Goal: Information Seeking & Learning: Check status

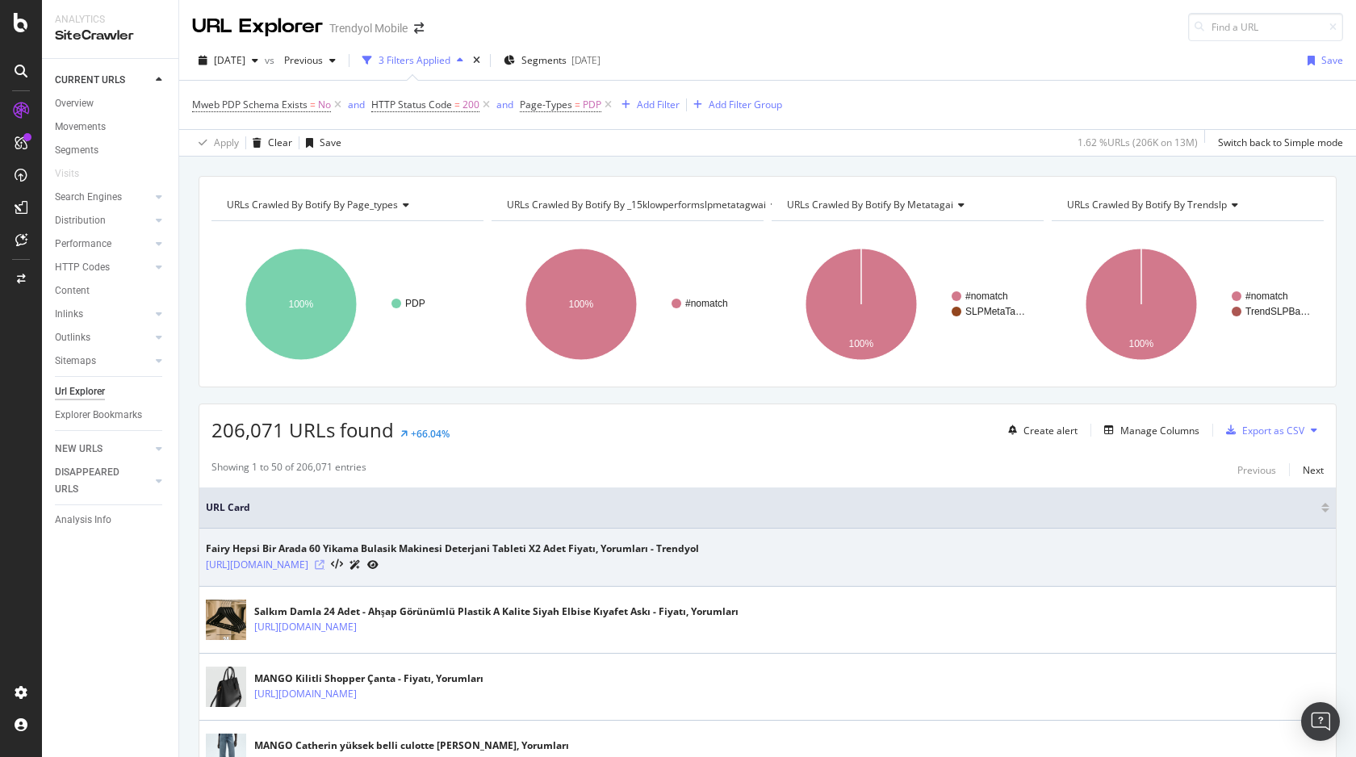
click at [324, 564] on icon at bounding box center [320, 565] width 10 height 10
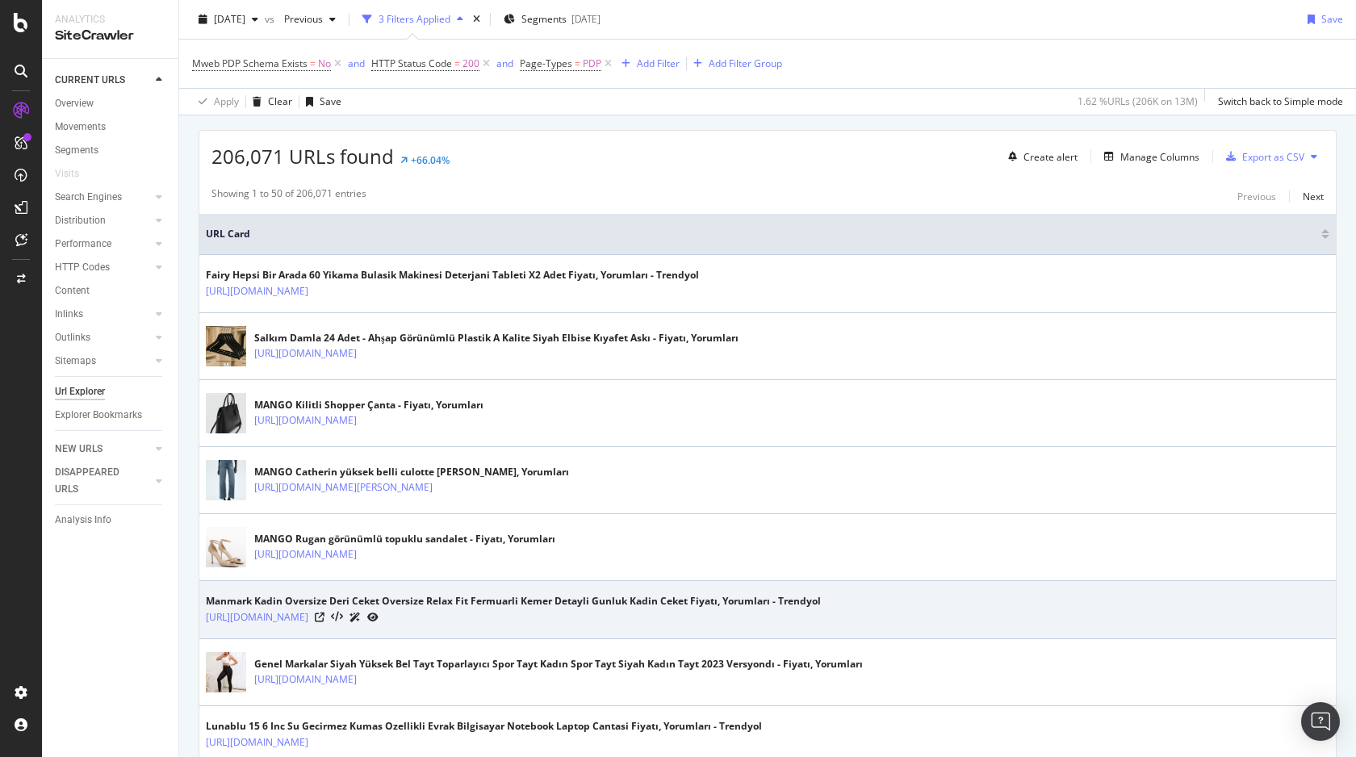
scroll to position [322, 0]
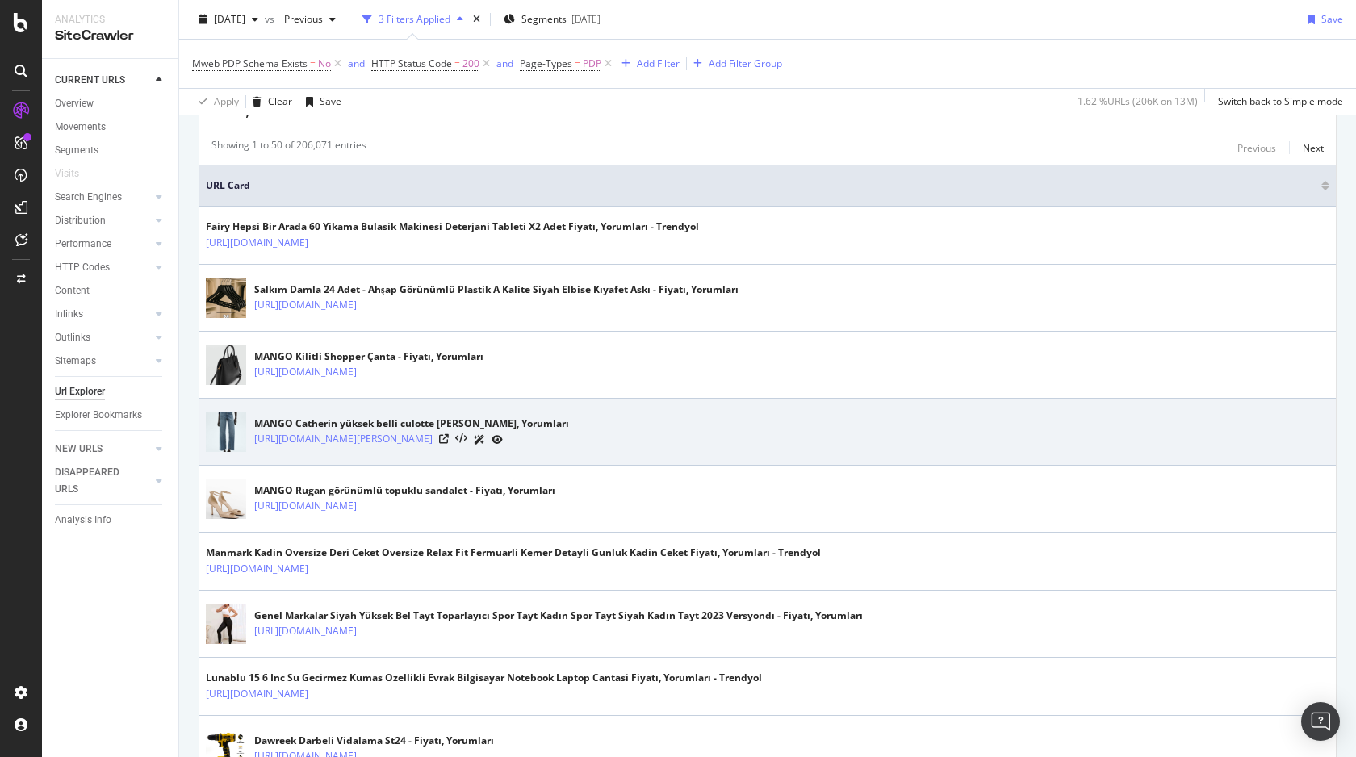
click at [503, 441] on div at bounding box center [471, 439] width 64 height 17
click at [449, 441] on icon at bounding box center [444, 439] width 10 height 10
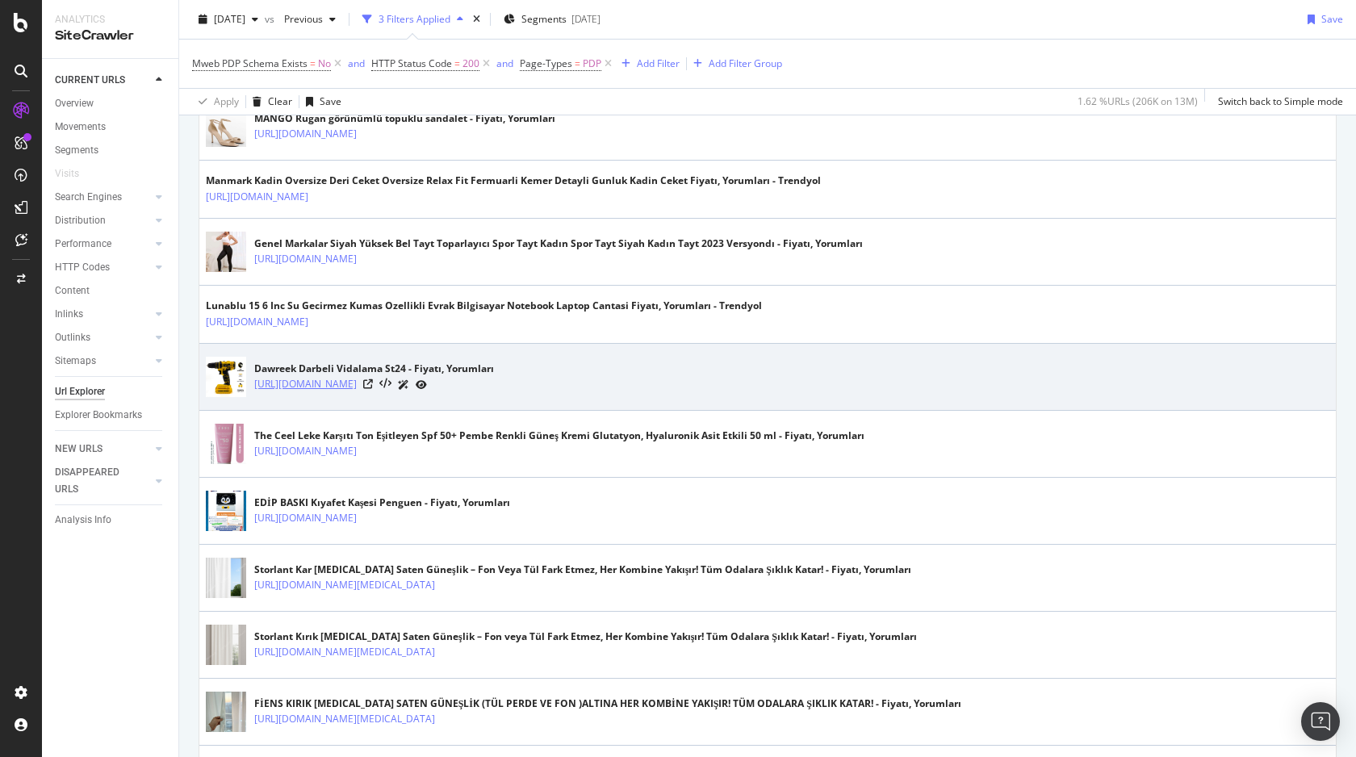
scroll to position [726, 0]
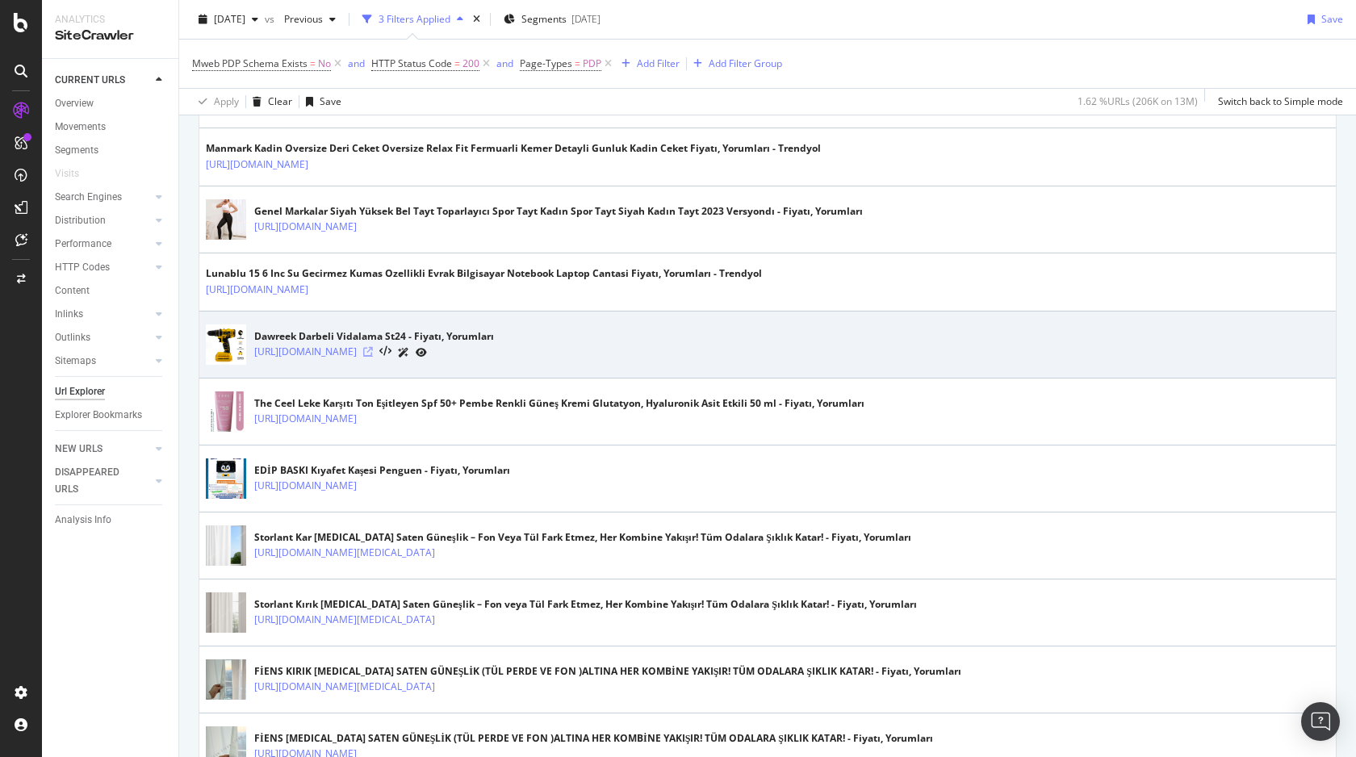
click at [373, 355] on icon at bounding box center [368, 352] width 10 height 10
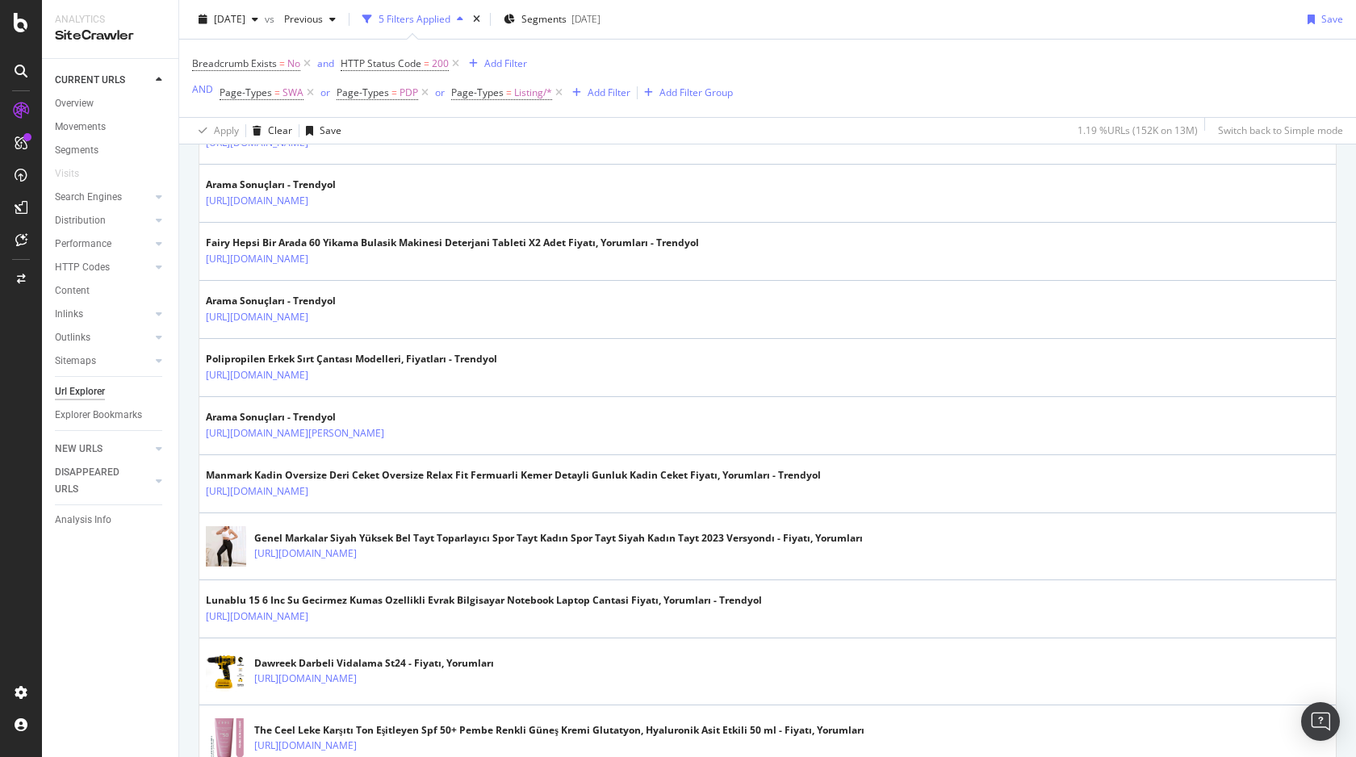
scroll to position [545, 0]
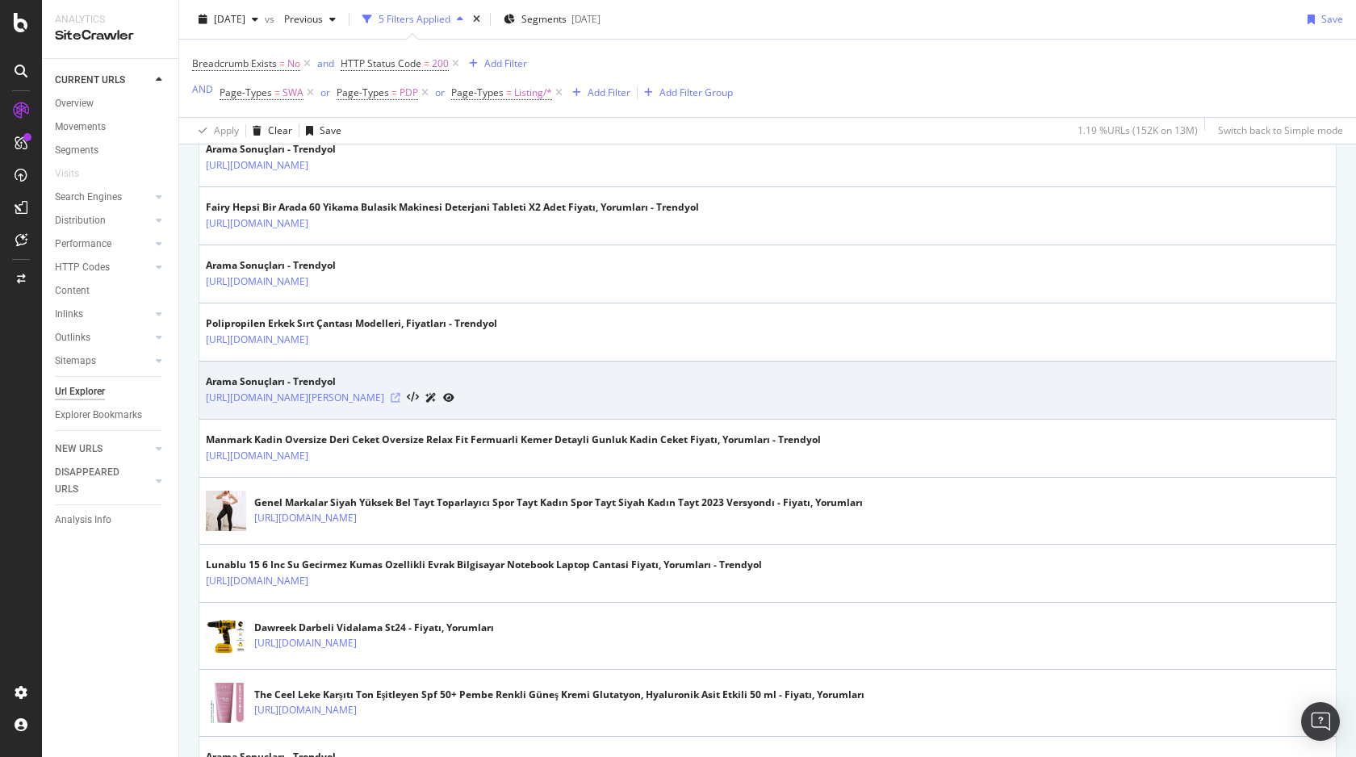
click at [400, 401] on icon at bounding box center [396, 398] width 10 height 10
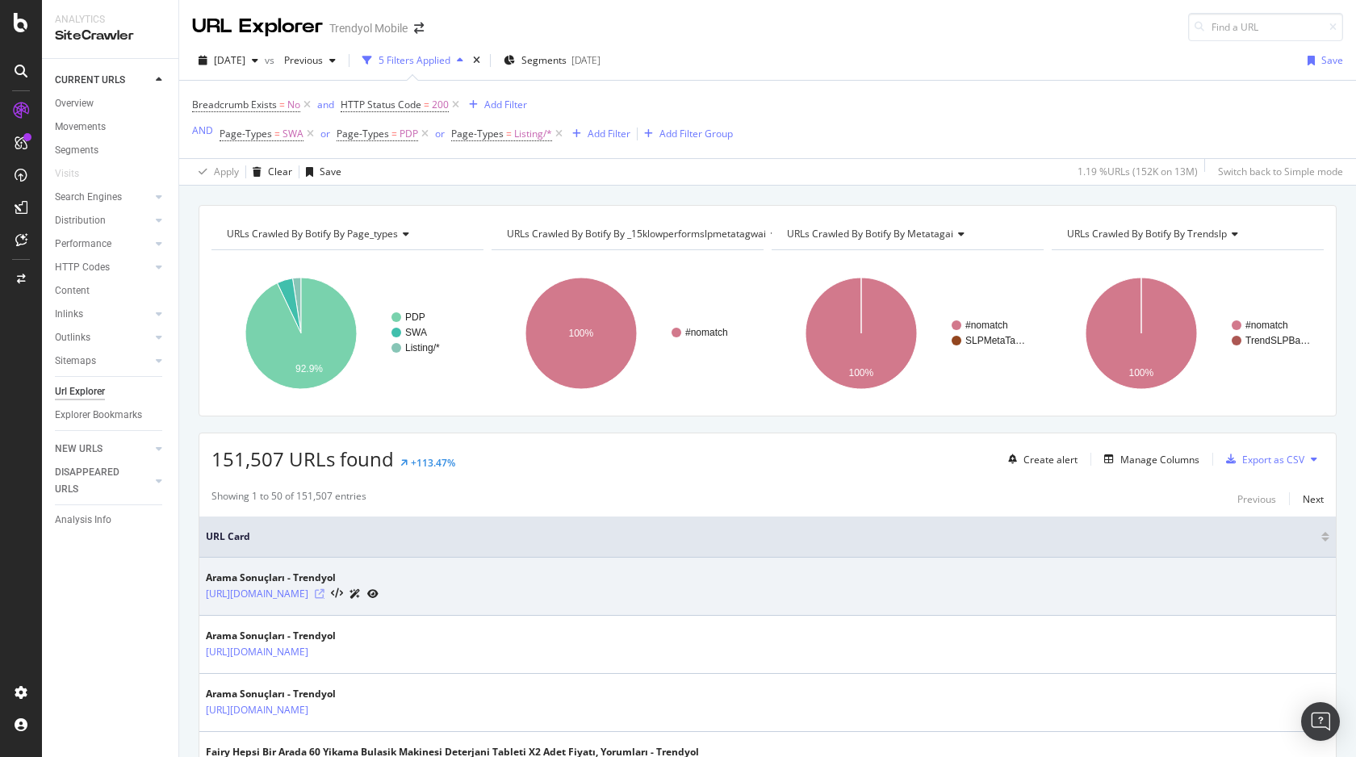
click at [324, 593] on icon at bounding box center [320, 594] width 10 height 10
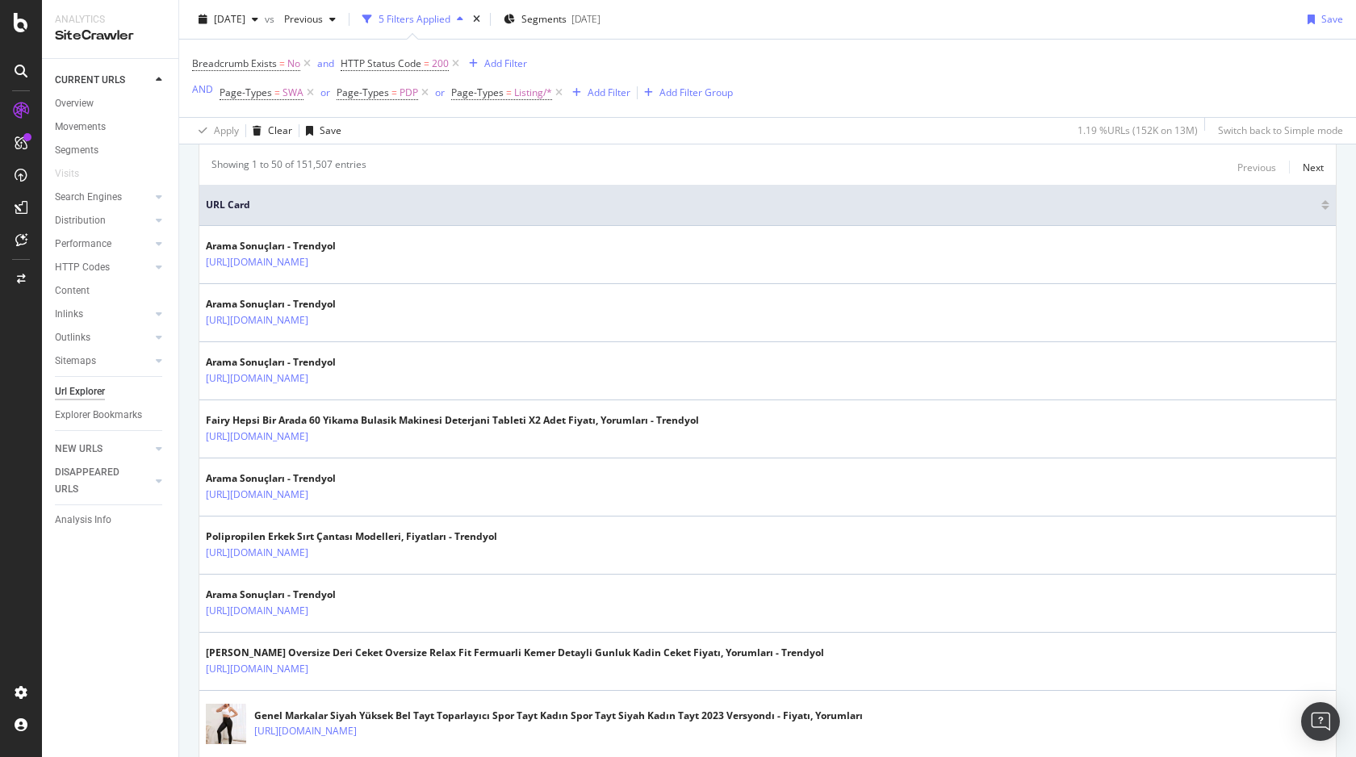
scroll to position [342, 0]
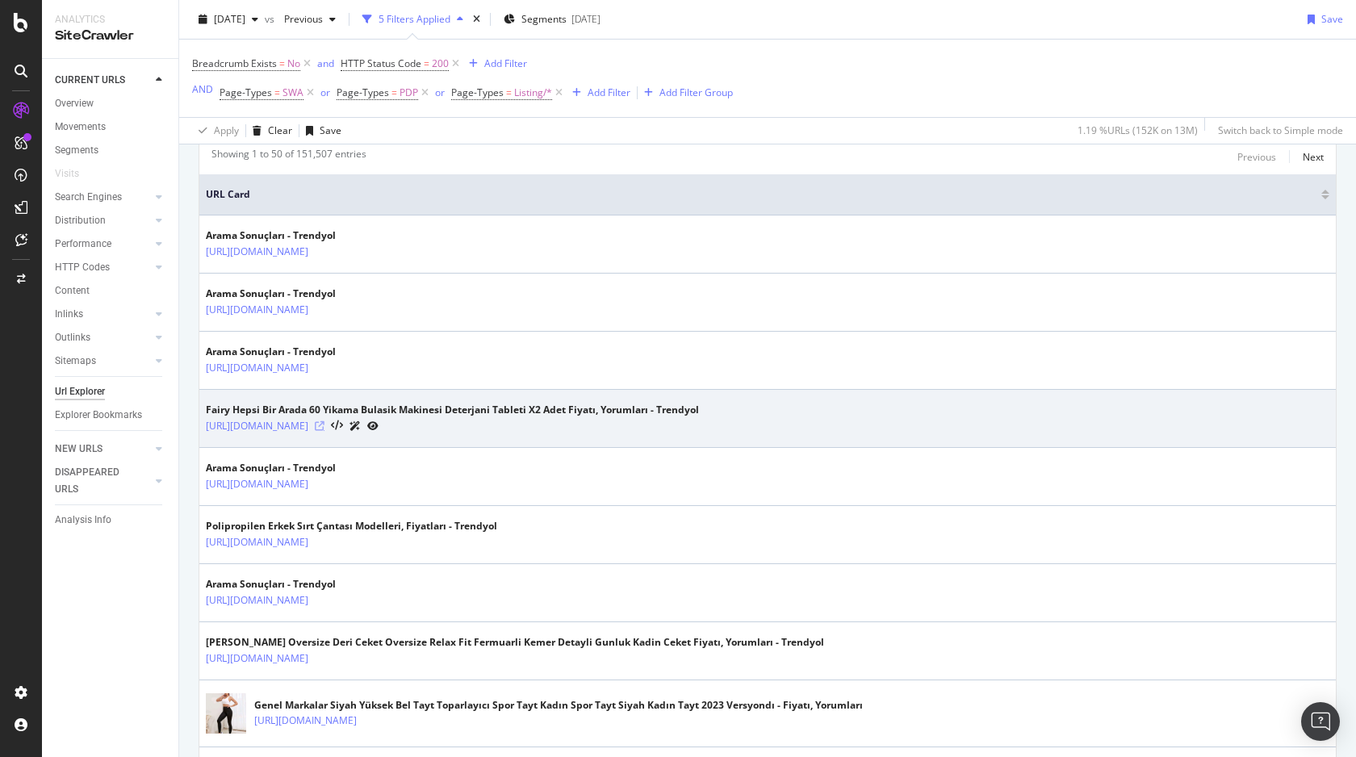
click at [324, 424] on icon at bounding box center [320, 426] width 10 height 10
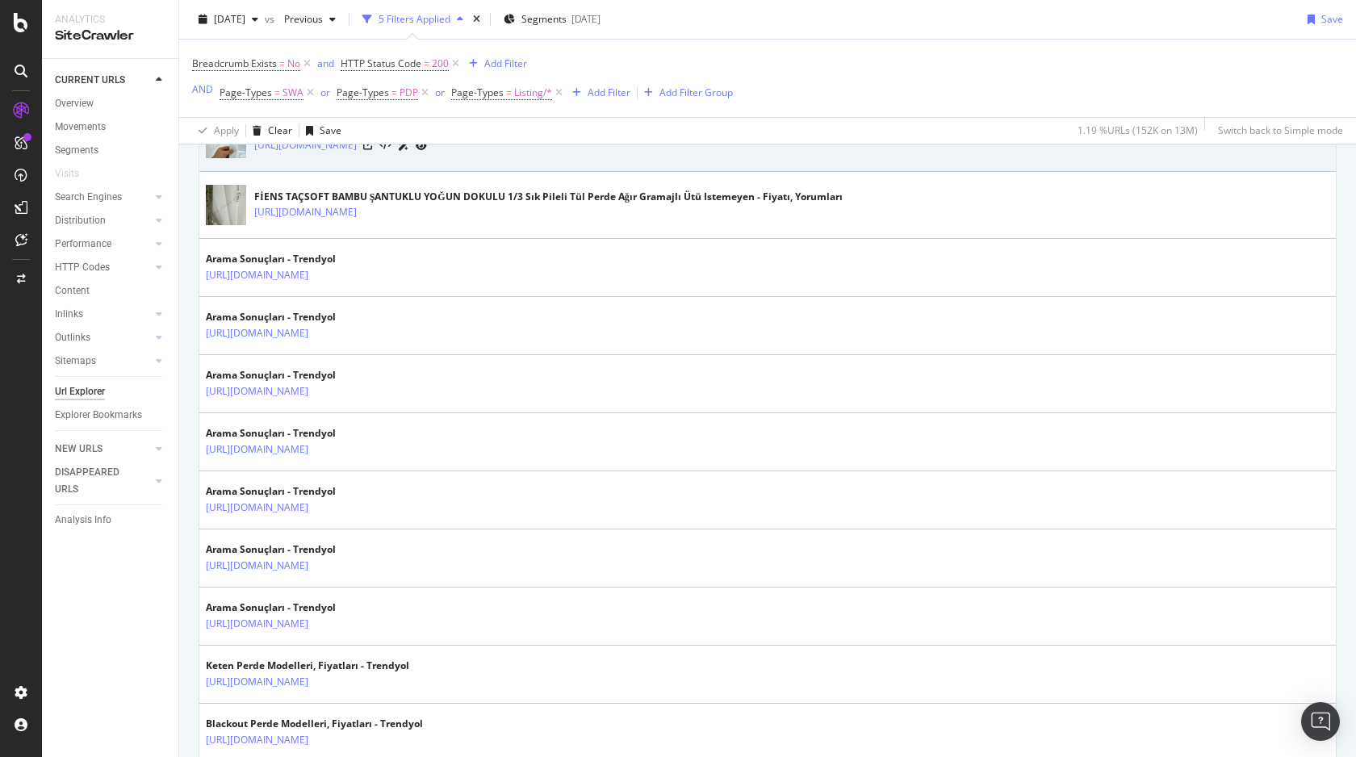
scroll to position [1709, 0]
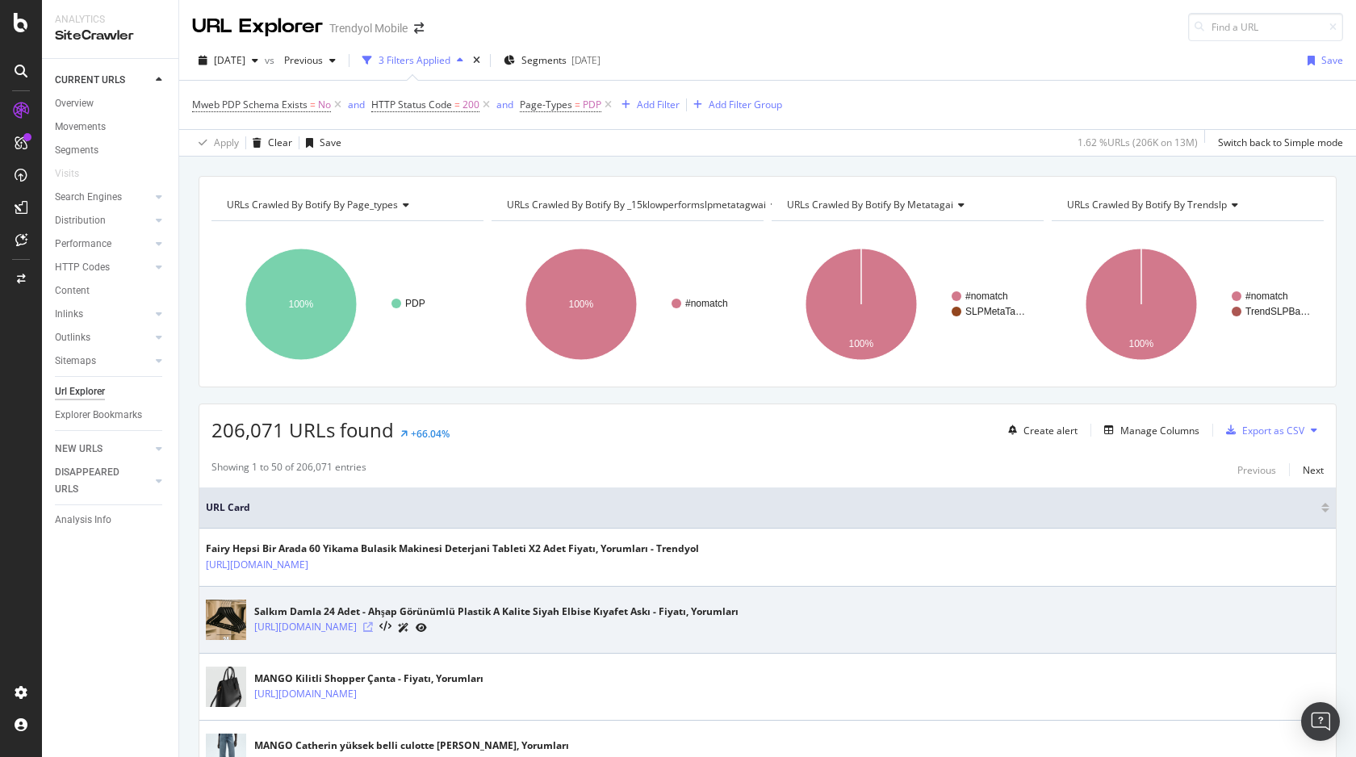
click at [373, 629] on icon at bounding box center [368, 627] width 10 height 10
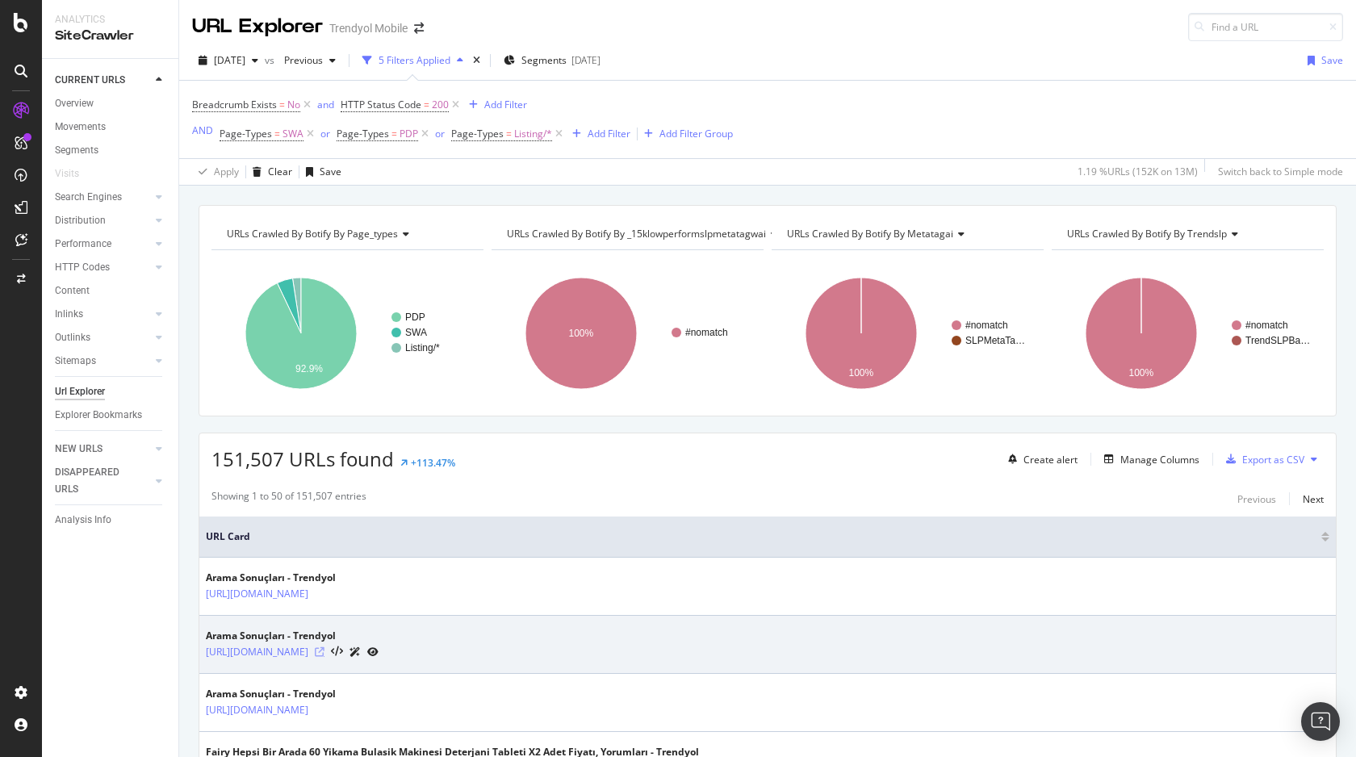
click at [324, 648] on icon at bounding box center [320, 652] width 10 height 10
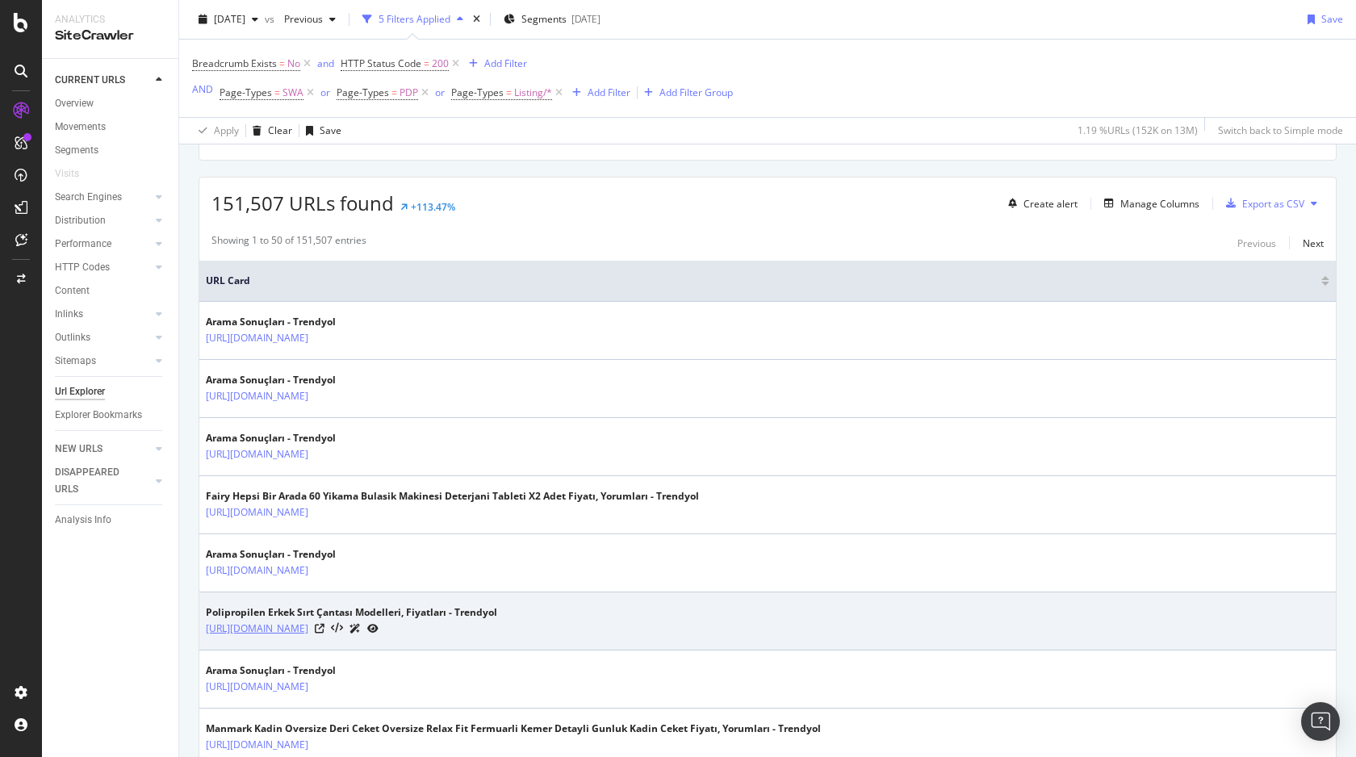
scroll to position [289, 0]
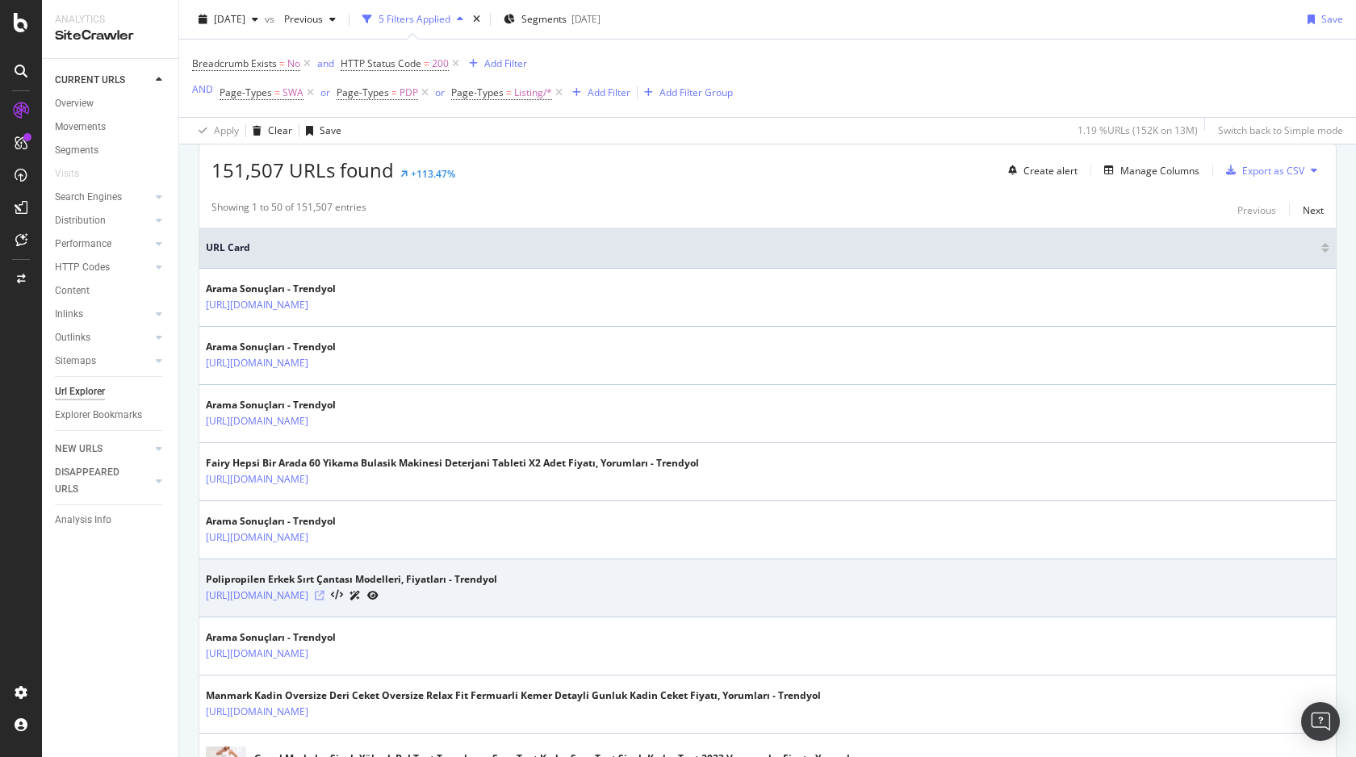
click at [324, 595] on icon at bounding box center [320, 596] width 10 height 10
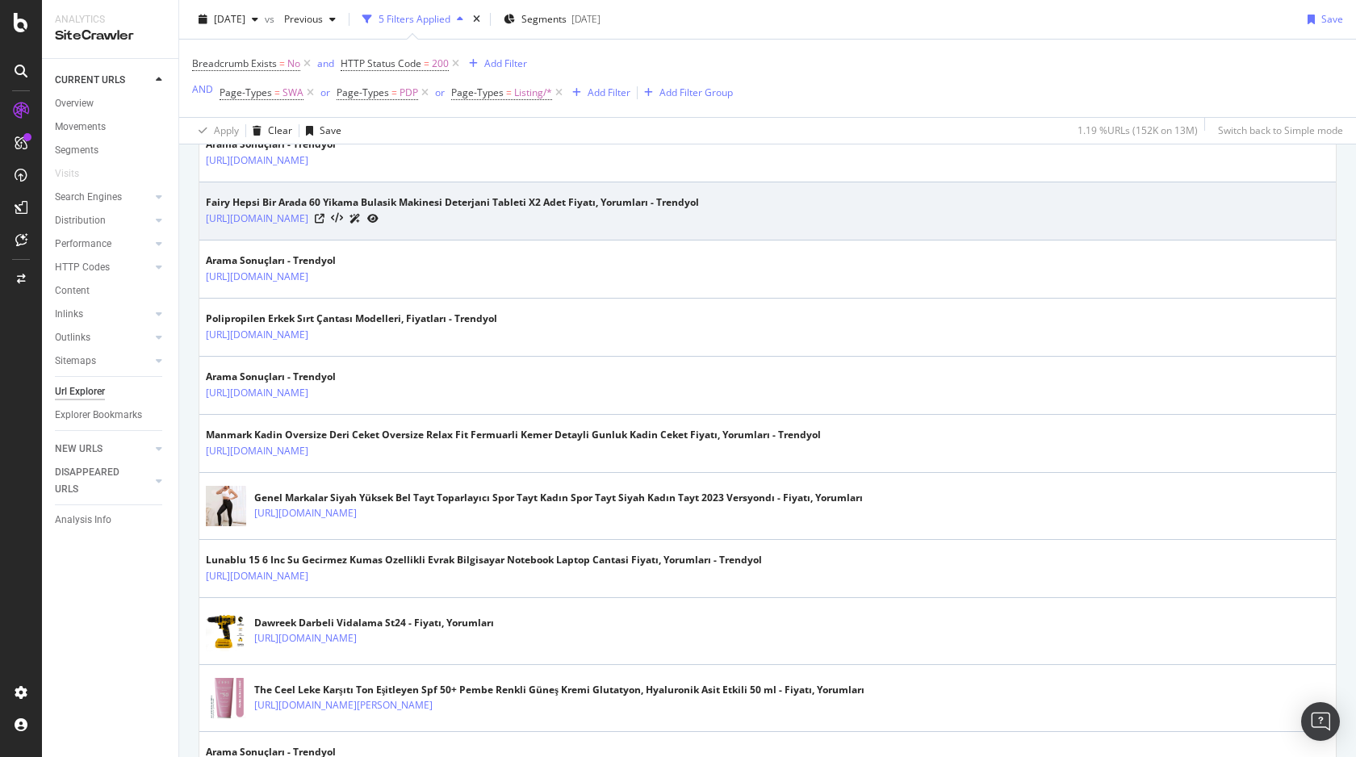
scroll to position [566, 0]
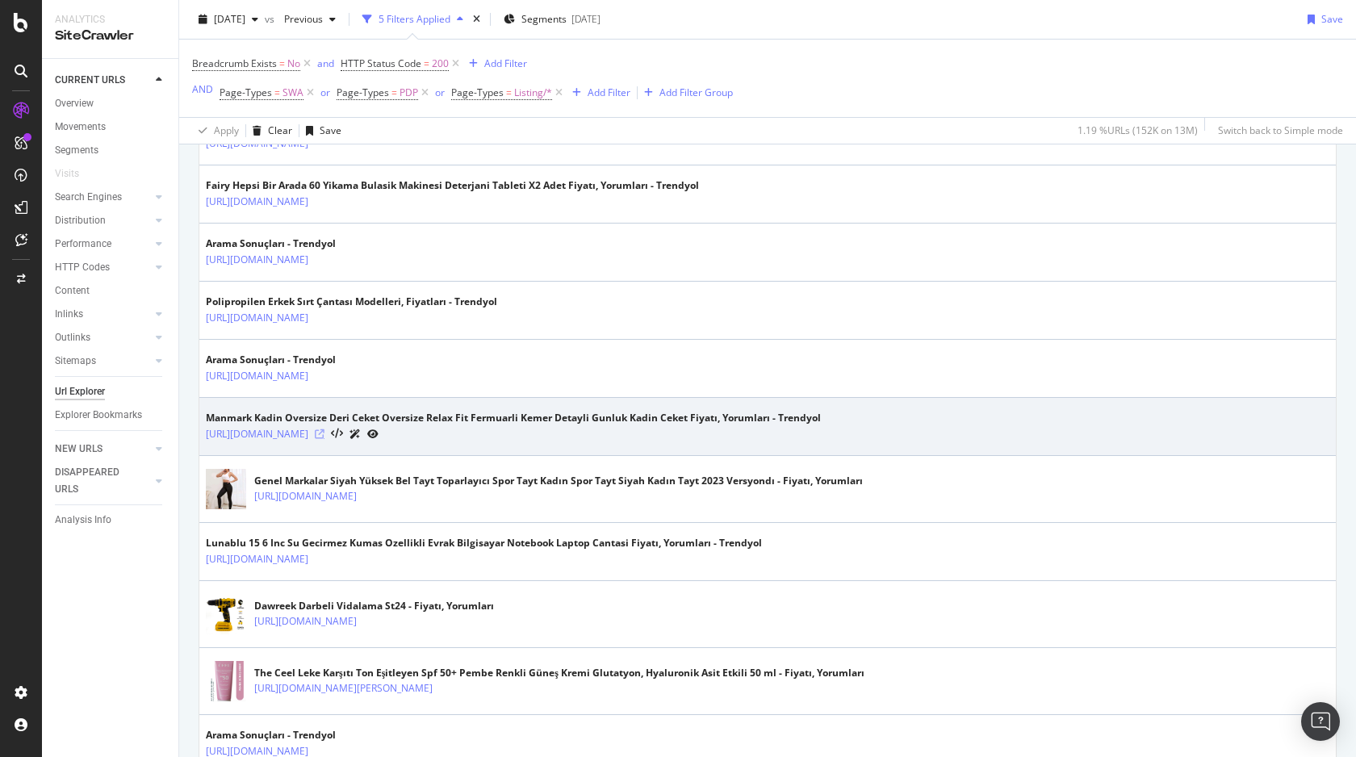
click at [324, 431] on icon at bounding box center [320, 434] width 10 height 10
